Goal: Navigation & Orientation: Find specific page/section

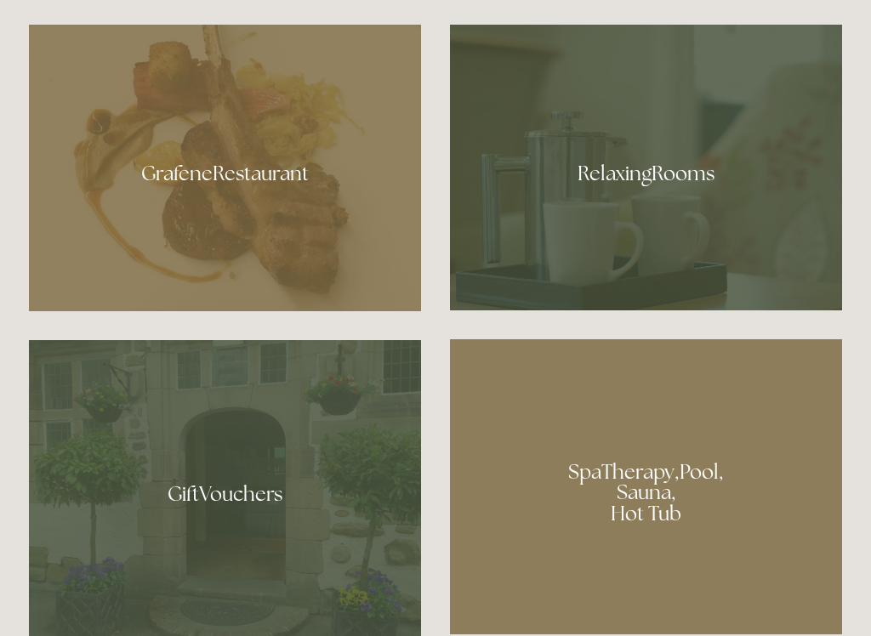
scroll to position [1030, 0]
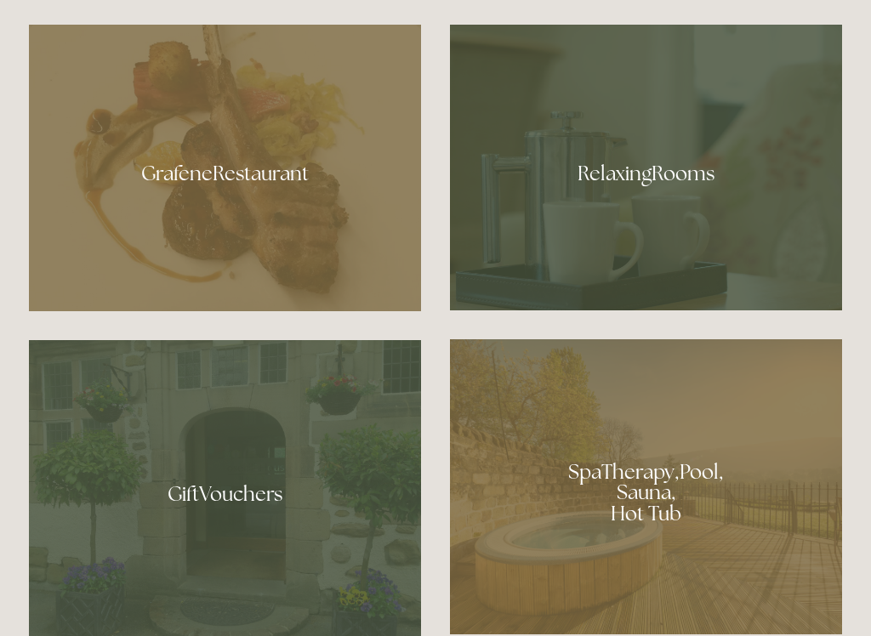
click at [292, 196] on div at bounding box center [225, 168] width 392 height 287
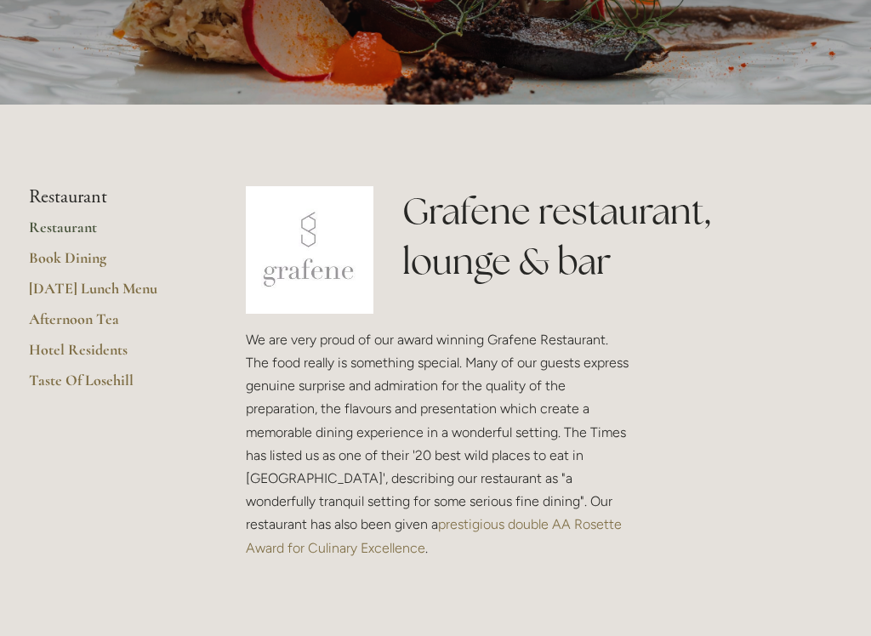
scroll to position [255, 0]
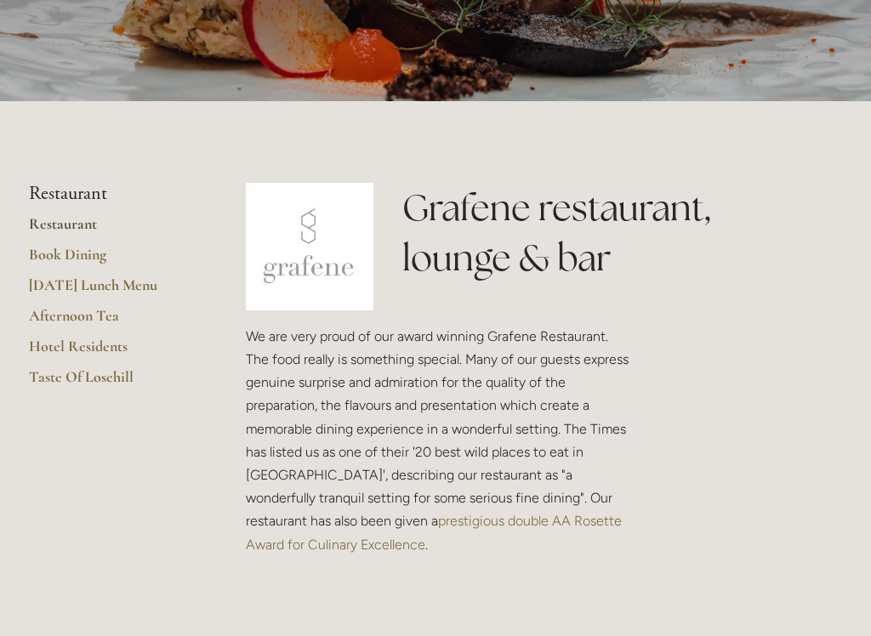
click at [82, 222] on link "Restaurant" at bounding box center [110, 230] width 162 height 31
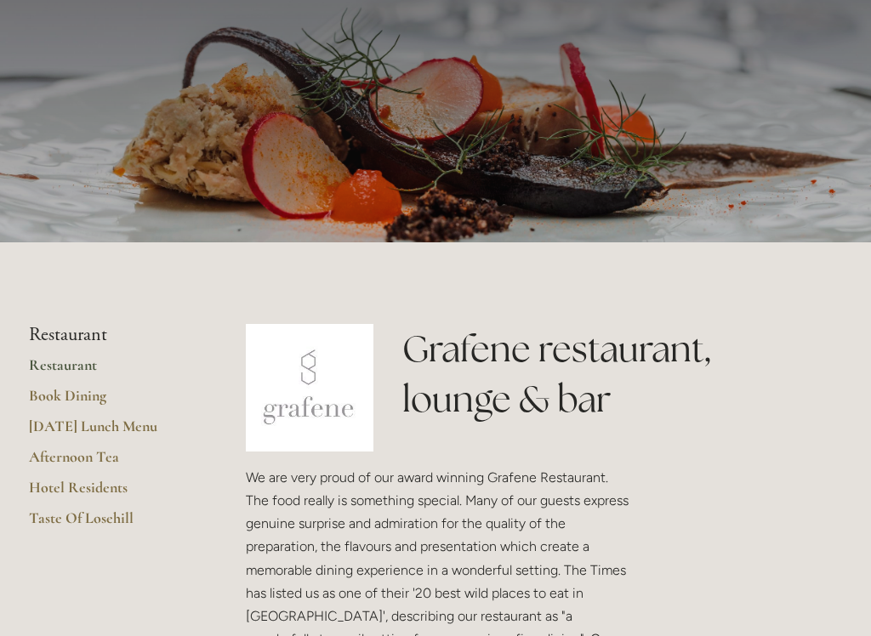
scroll to position [164, 0]
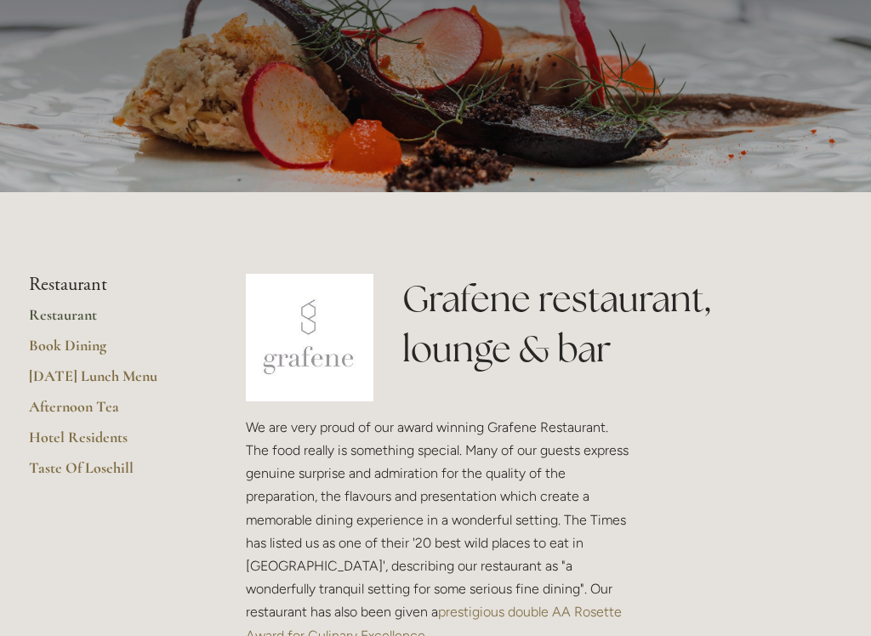
click at [91, 417] on link "Afternoon Tea" at bounding box center [110, 413] width 162 height 31
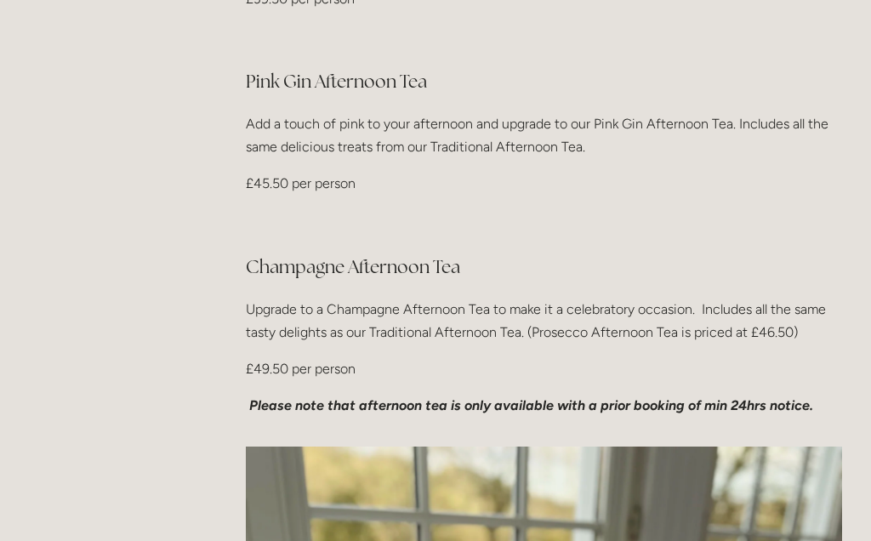
scroll to position [856, 0]
